Goal: Find specific page/section: Find specific page/section

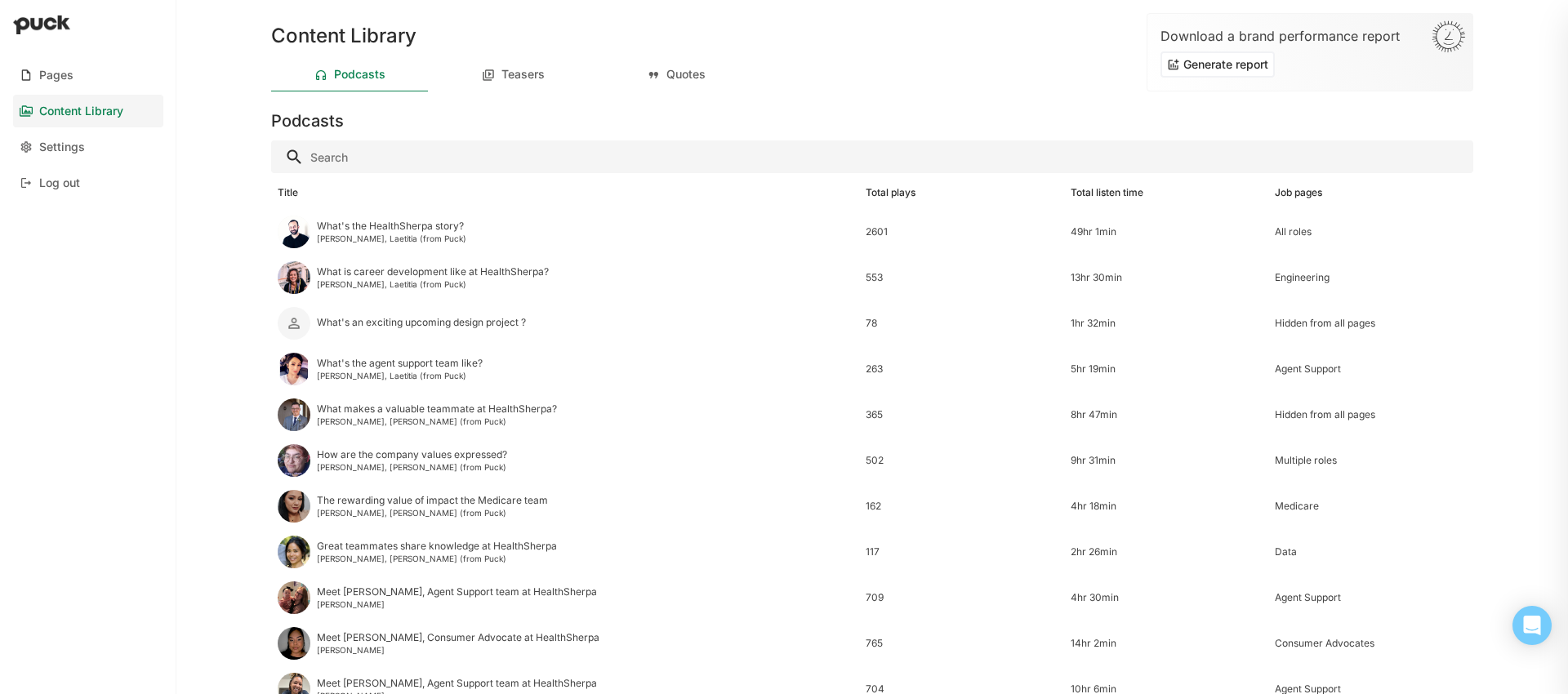
click at [44, 78] on div "Pages" at bounding box center [56, 76] width 34 height 14
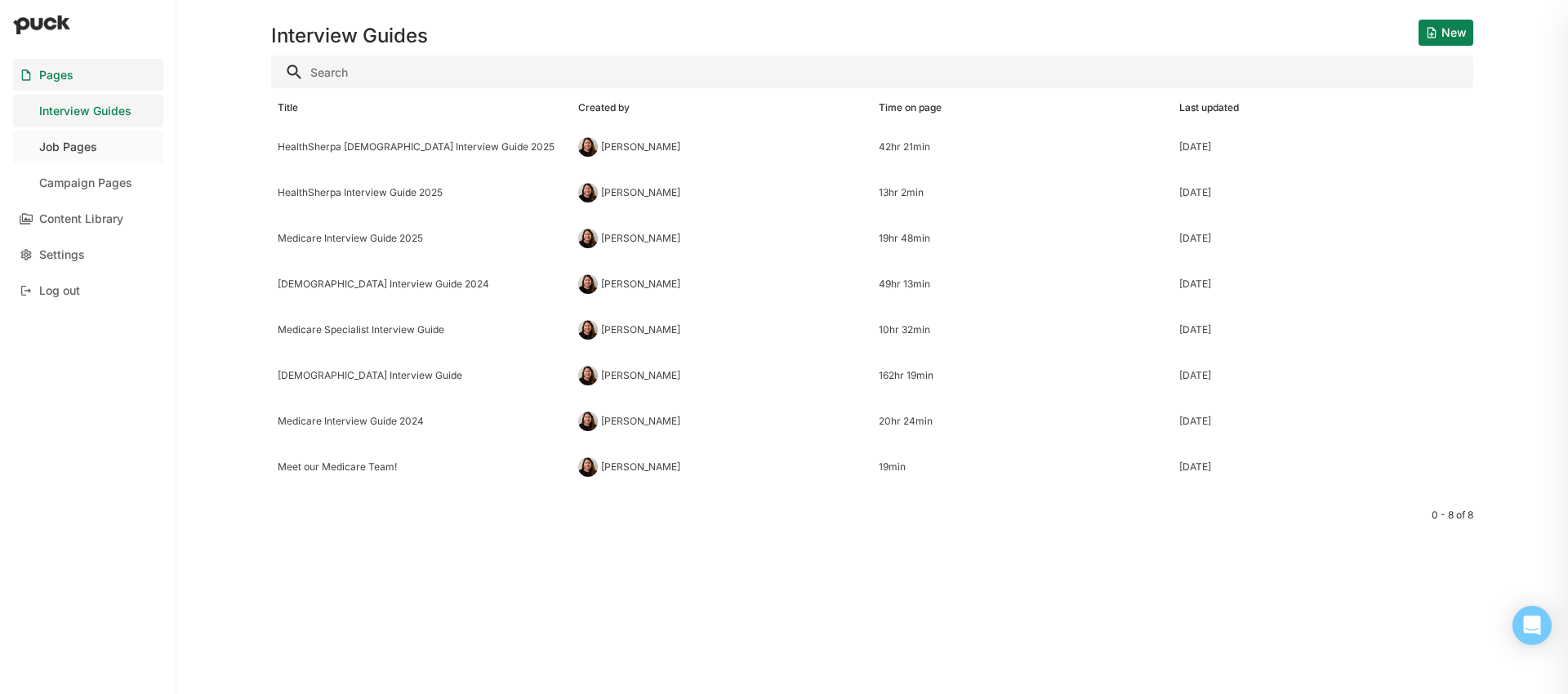
click at [66, 147] on div "Job Pages" at bounding box center [68, 147] width 58 height 14
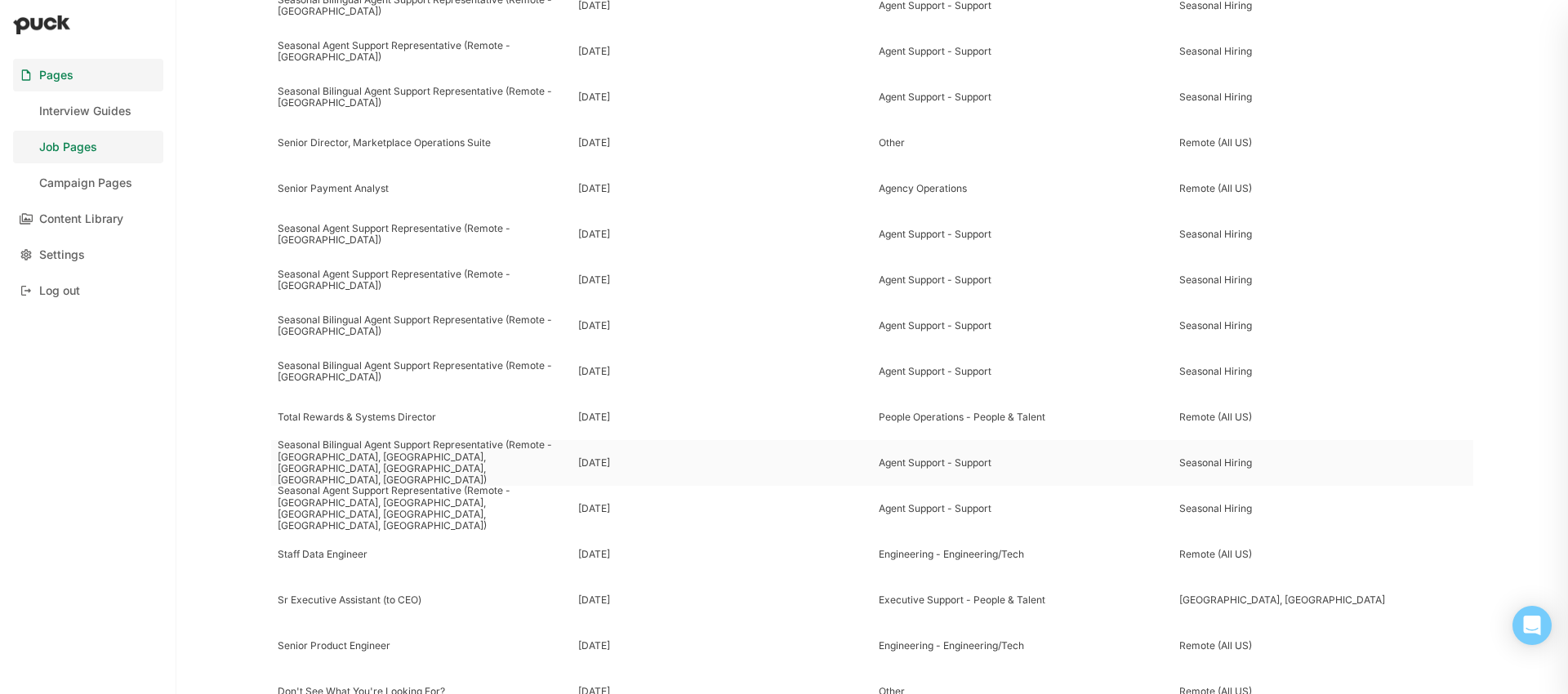
scroll to position [292, 0]
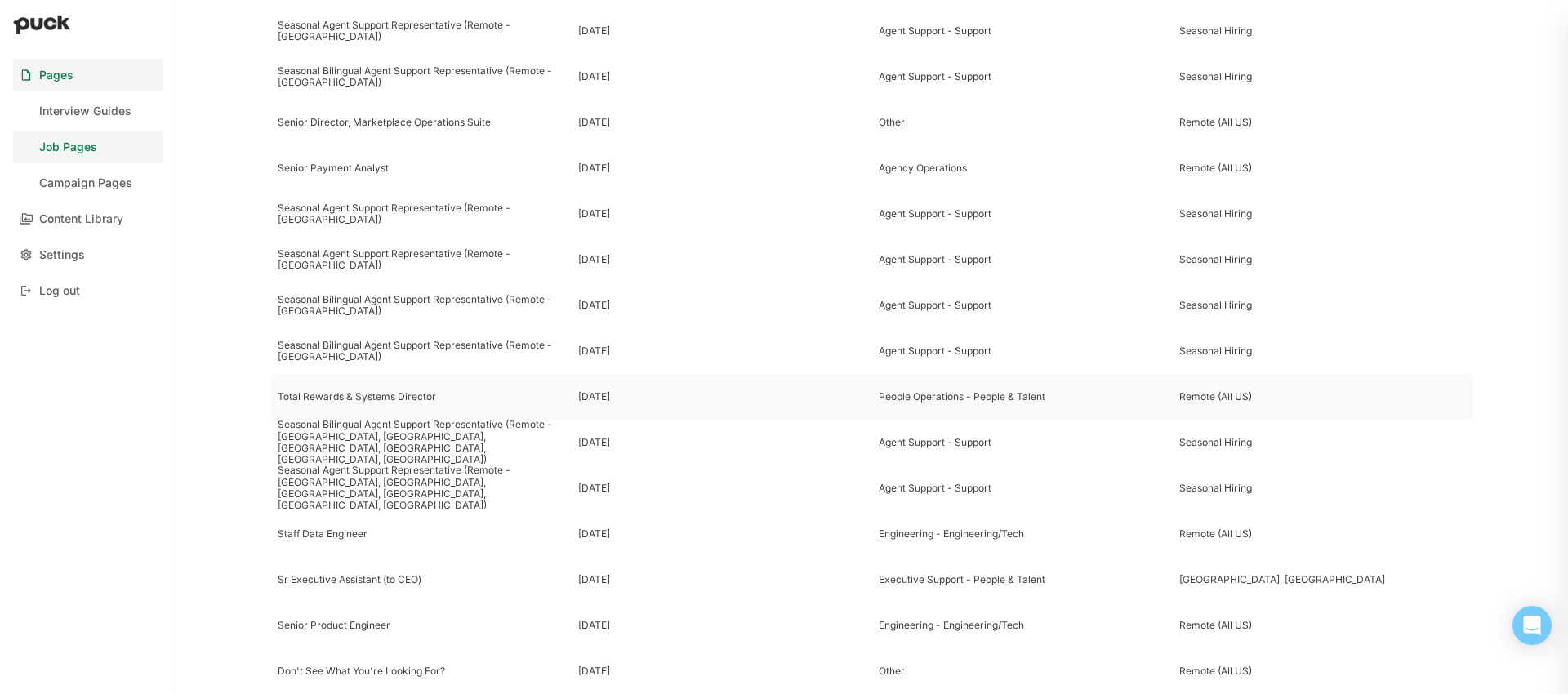
click at [401, 398] on div "Total Rewards & Systems Director" at bounding box center [421, 396] width 287 height 11
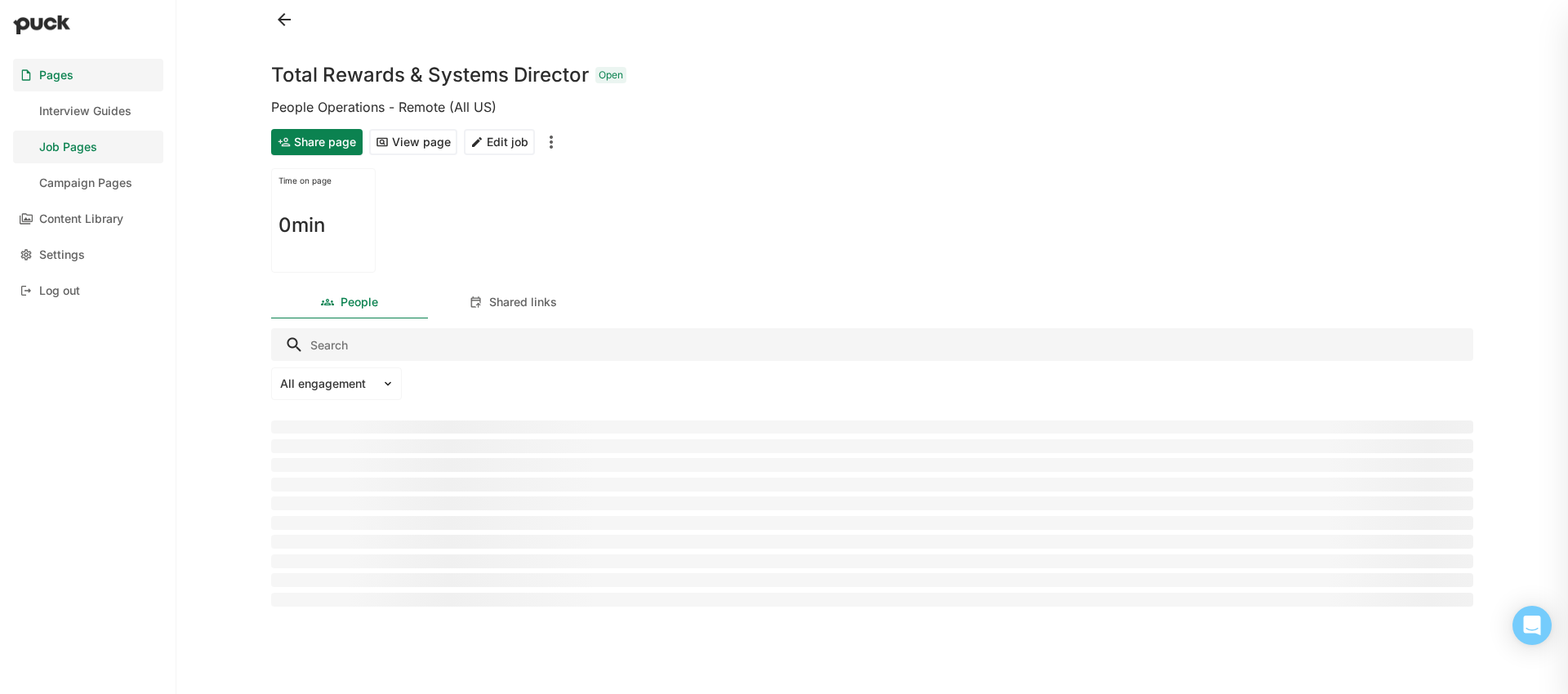
click at [330, 149] on button "Share page" at bounding box center [317, 141] width 92 height 26
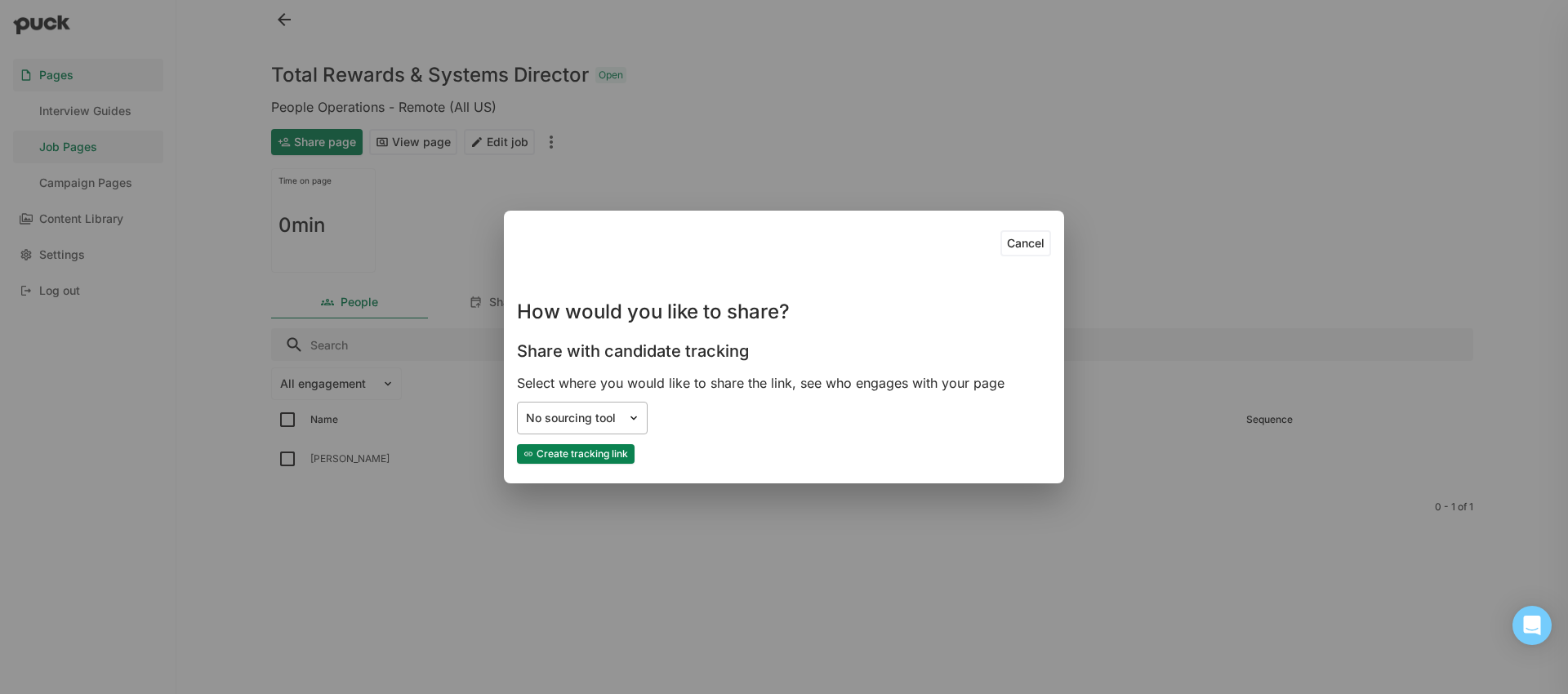
click at [604, 424] on div "No sourcing tool" at bounding box center [572, 418] width 93 height 14
click at [636, 157] on div "Cancel How would you like to share? Share with candidate tracking Select where …" at bounding box center [784, 347] width 1568 height 694
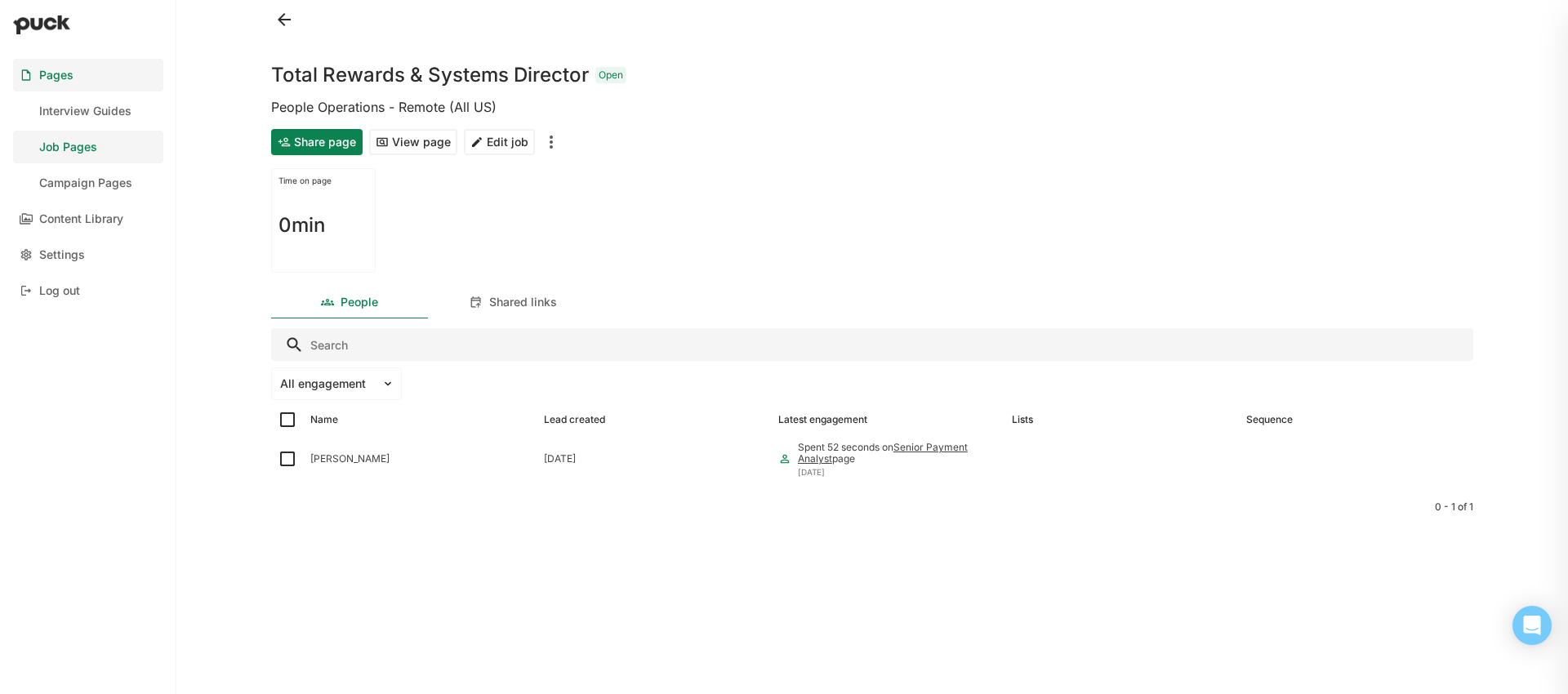
click at [452, 149] on button "View page" at bounding box center [412, 141] width 89 height 26
